Goal: Communication & Community: Ask a question

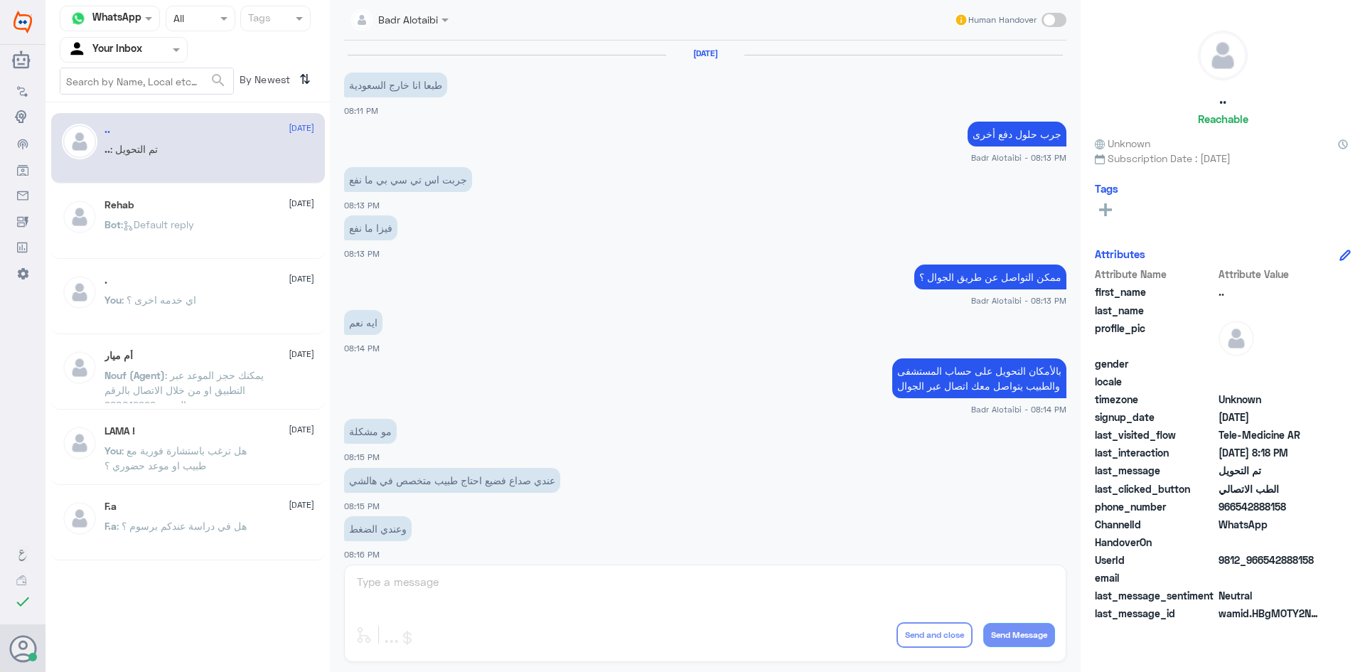
scroll to position [466, 0]
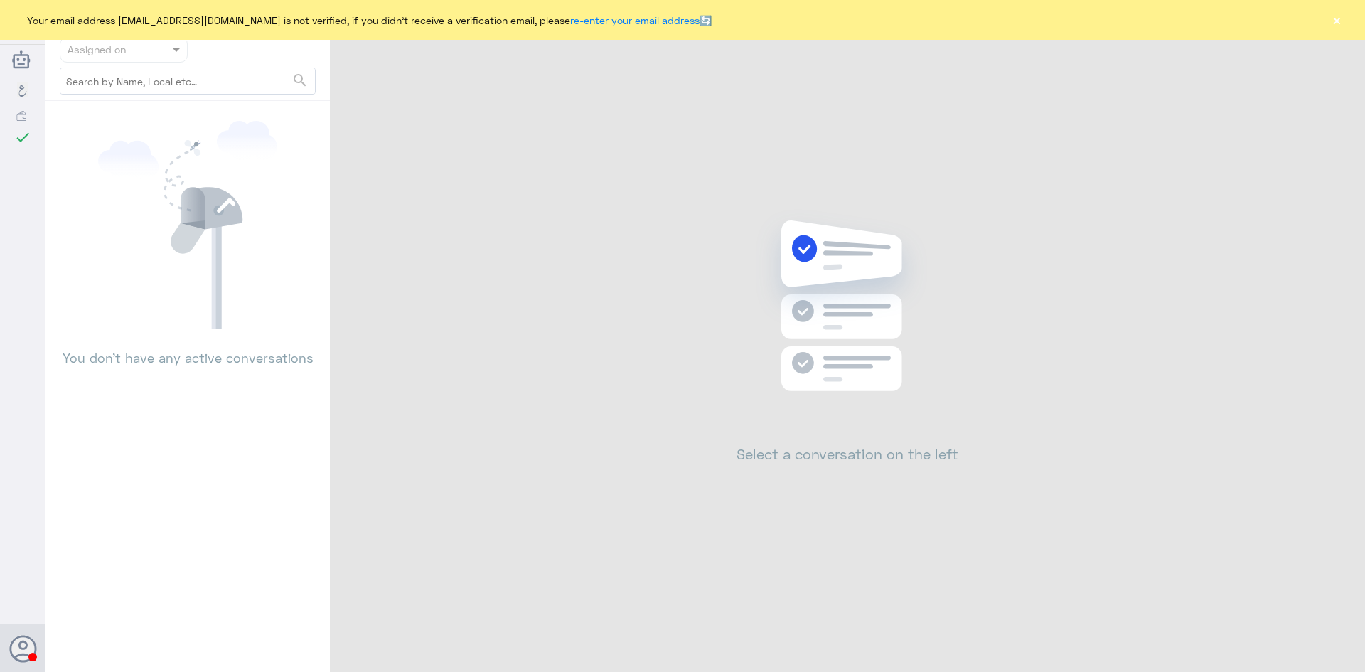
click at [1334, 18] on button "×" at bounding box center [1337, 20] width 14 height 14
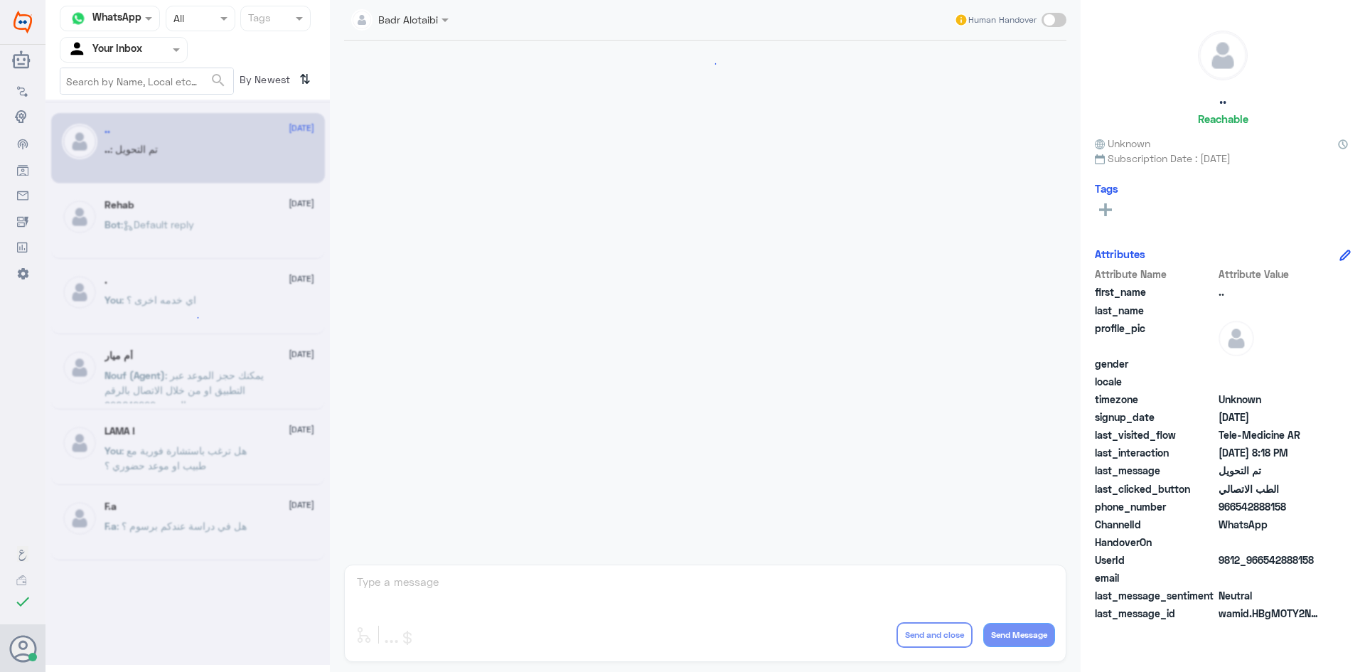
scroll to position [466, 0]
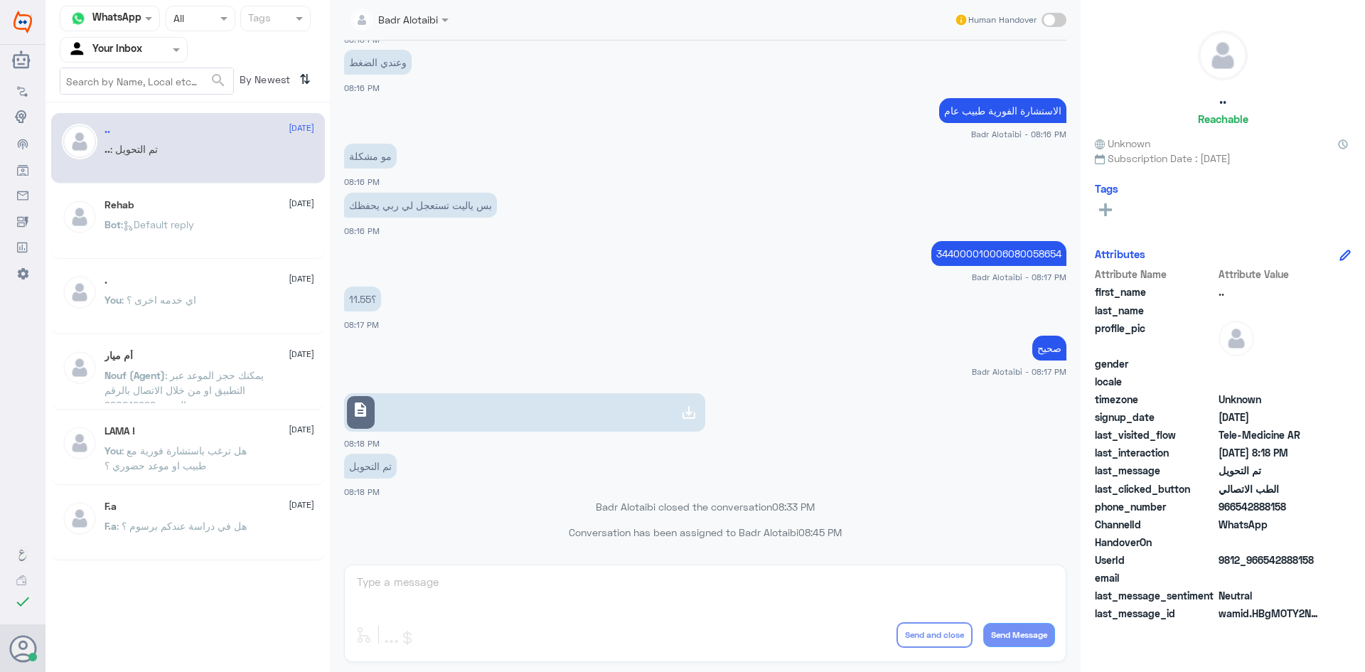
click at [427, 21] on div at bounding box center [400, 19] width 112 height 16
click at [571, 70] on app-msgs-text "وعندي الضغط" at bounding box center [705, 63] width 722 height 26
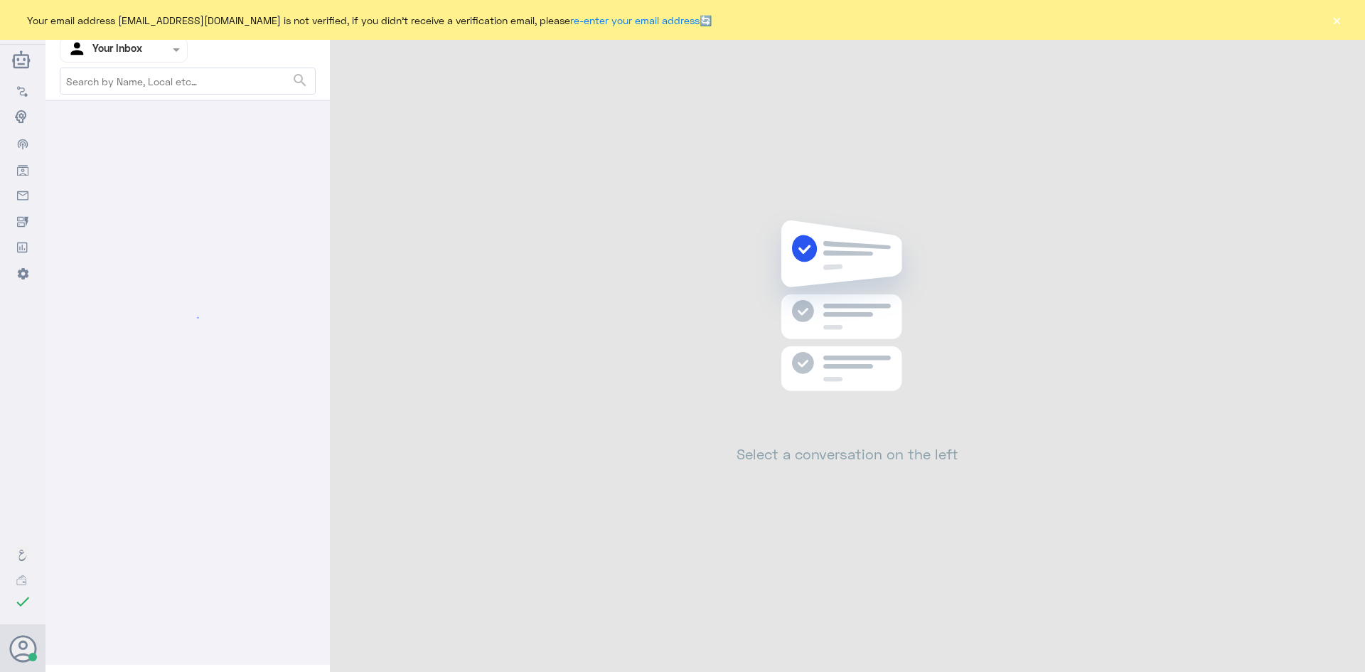
click at [1331, 21] on button "×" at bounding box center [1337, 20] width 14 height 14
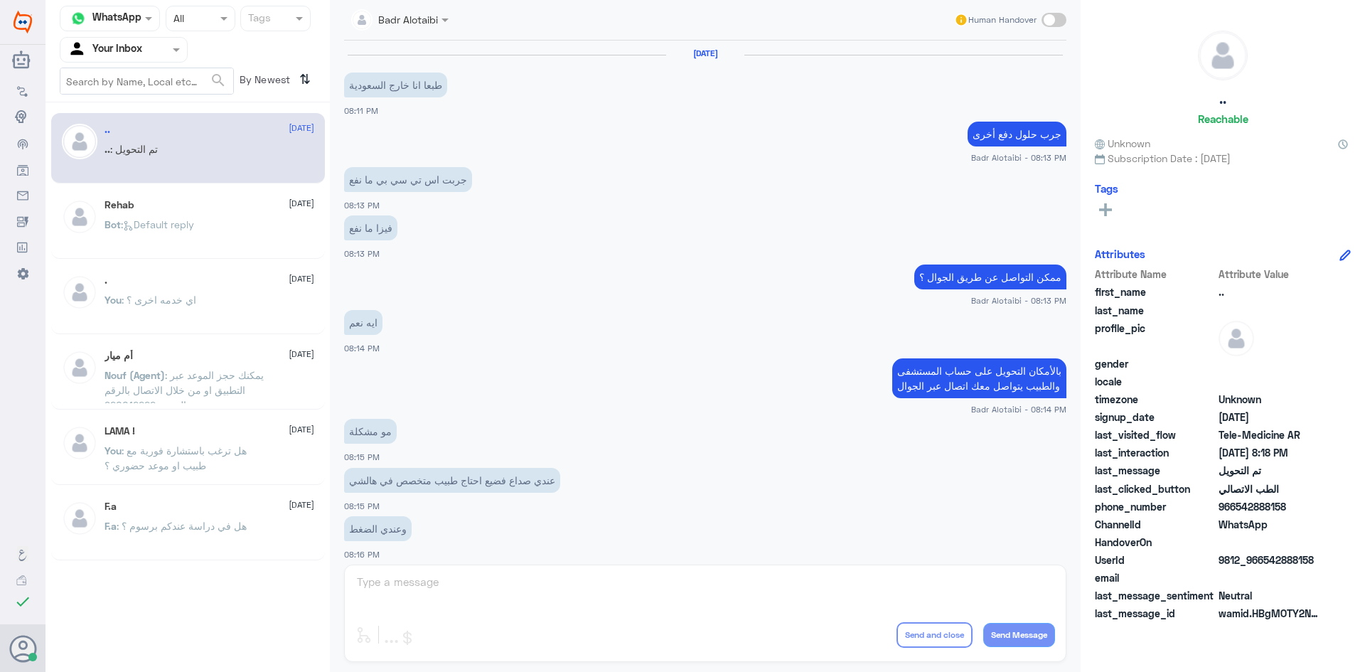
scroll to position [466, 0]
